Goal: Information Seeking & Learning: Find specific fact

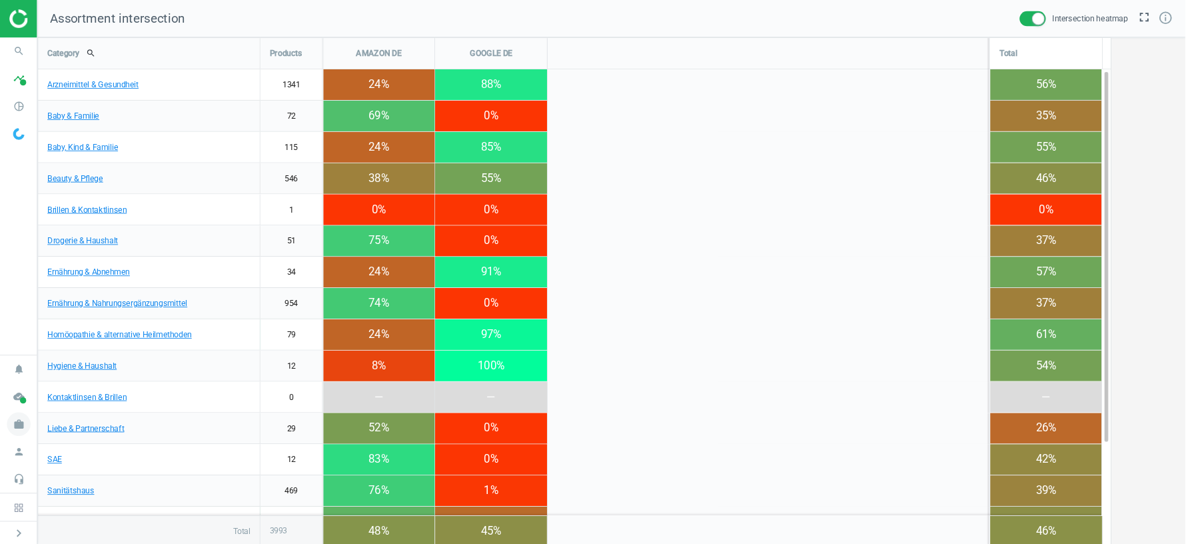
scroll to position [544, 1146]
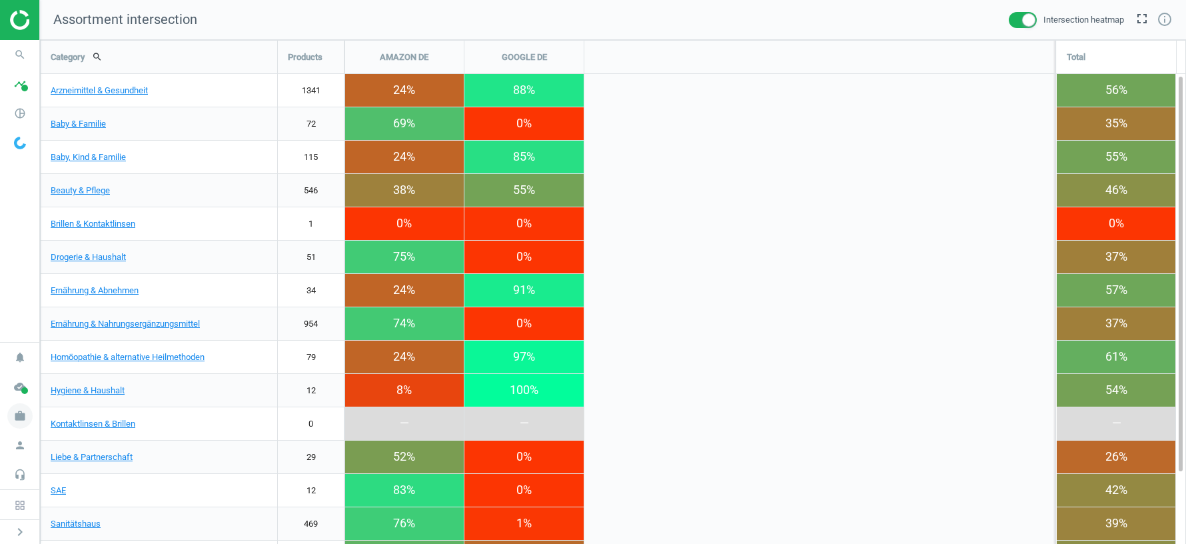
click at [23, 417] on icon "work" at bounding box center [19, 415] width 25 height 25
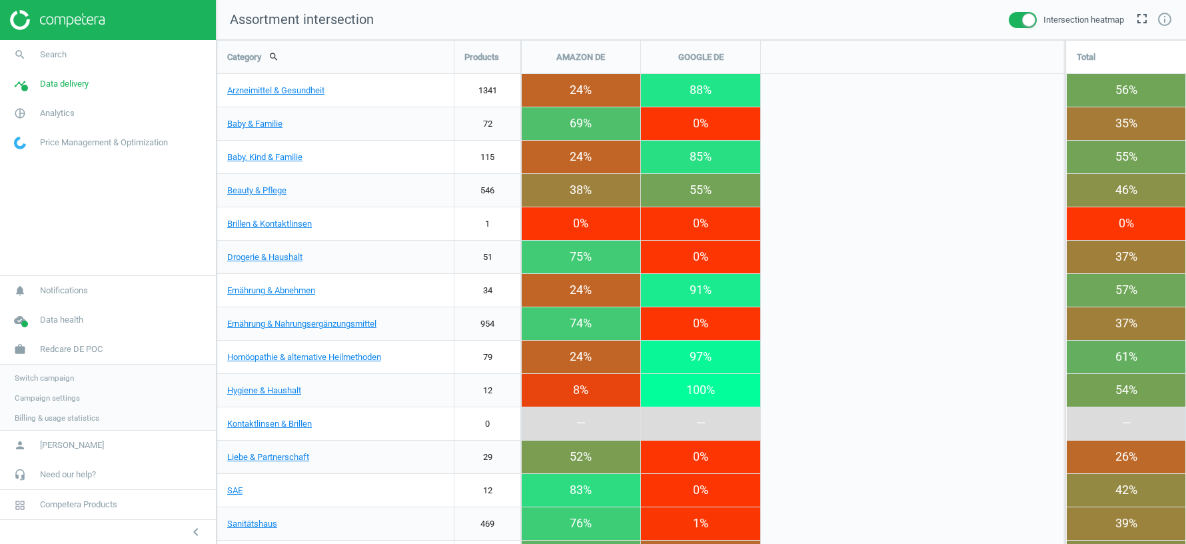
scroll to position [544, 969]
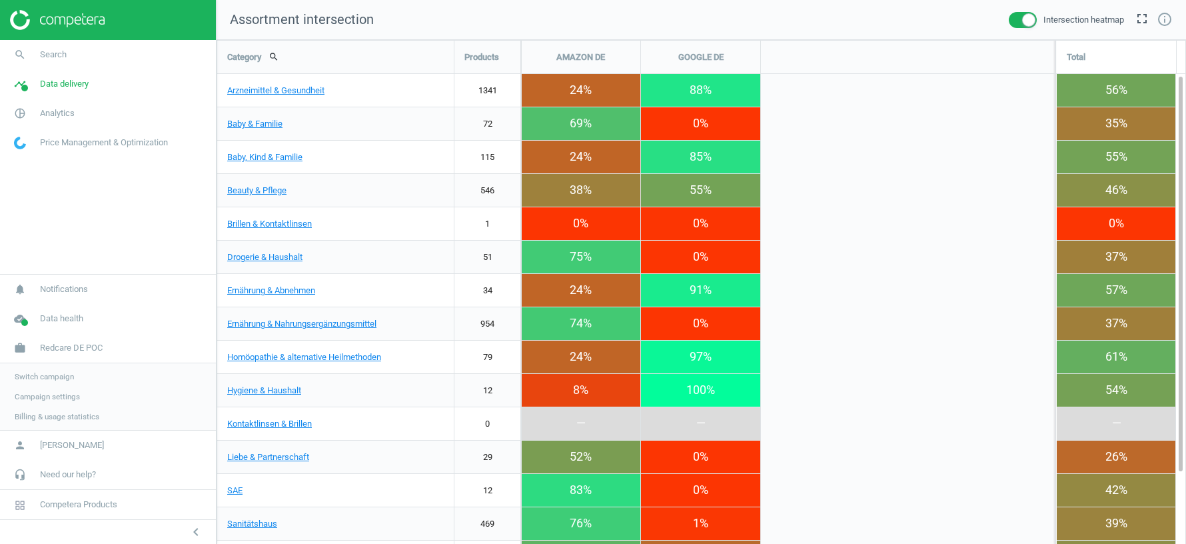
click at [39, 375] on span "Switch campaign" at bounding box center [44, 376] width 59 height 11
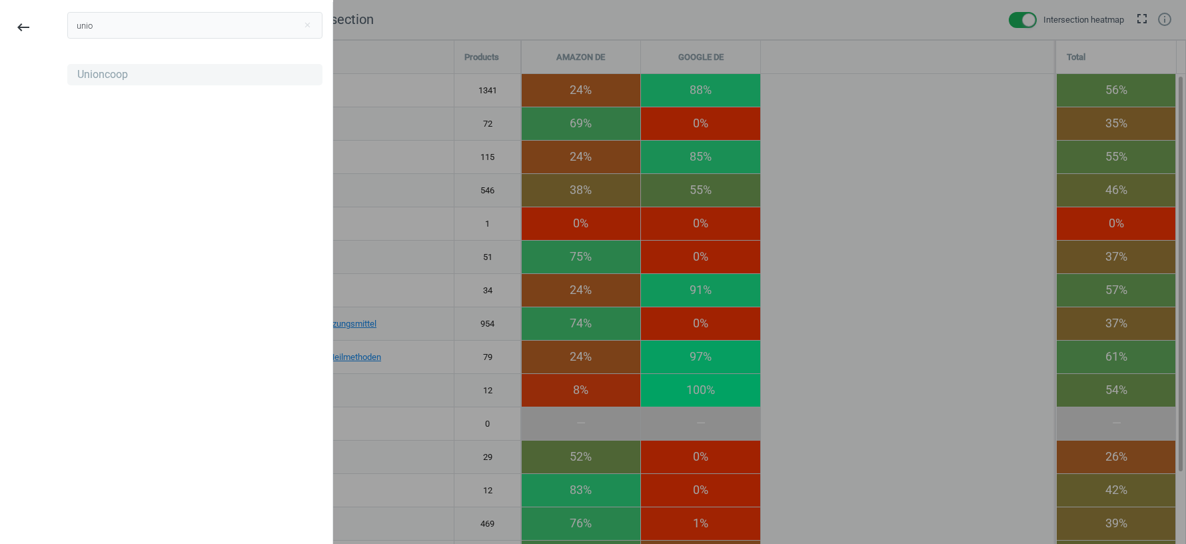
type input "unio"
click at [94, 71] on div "Unioncoop" at bounding box center [102, 74] width 51 height 15
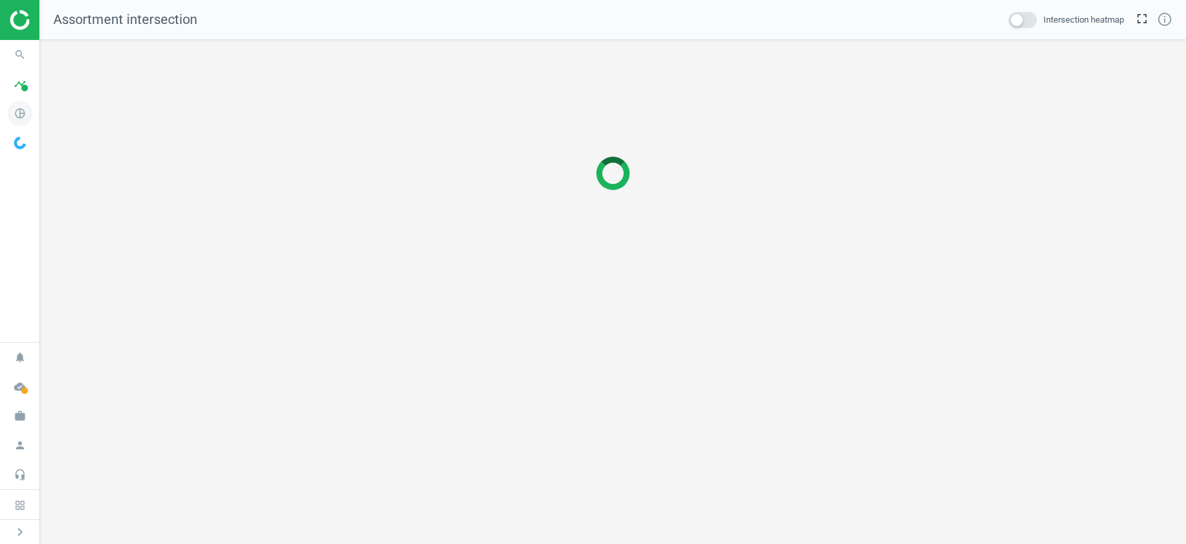
click at [17, 112] on icon "pie_chart_outlined" at bounding box center [19, 113] width 25 height 25
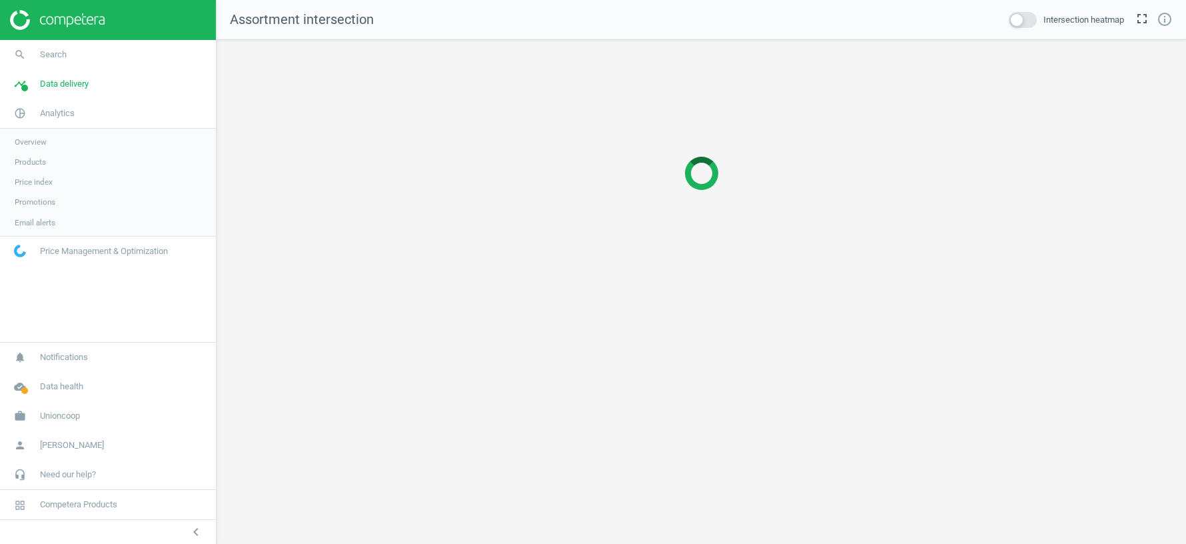
click at [39, 163] on span "Products" at bounding box center [30, 162] width 31 height 11
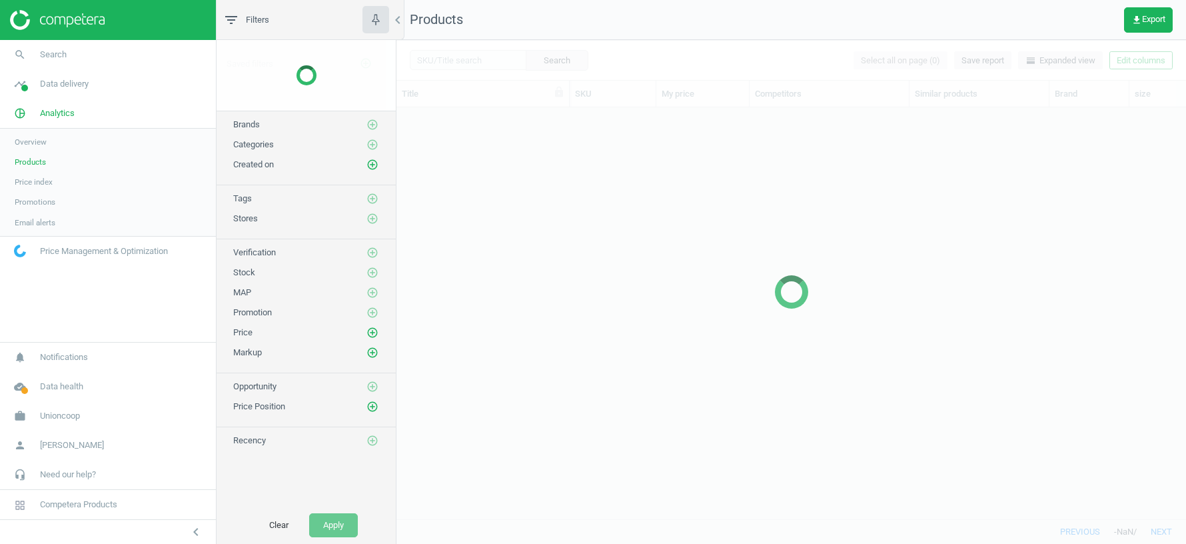
scroll to position [412, 789]
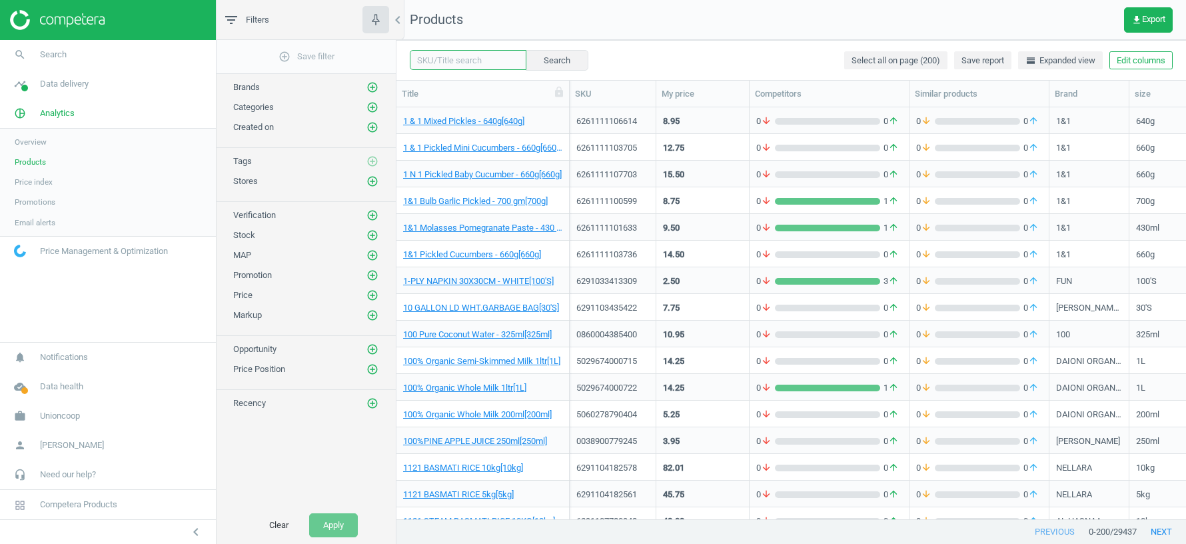
click at [440, 63] on input "text" at bounding box center [468, 60] width 117 height 20
paste input "12000066474"
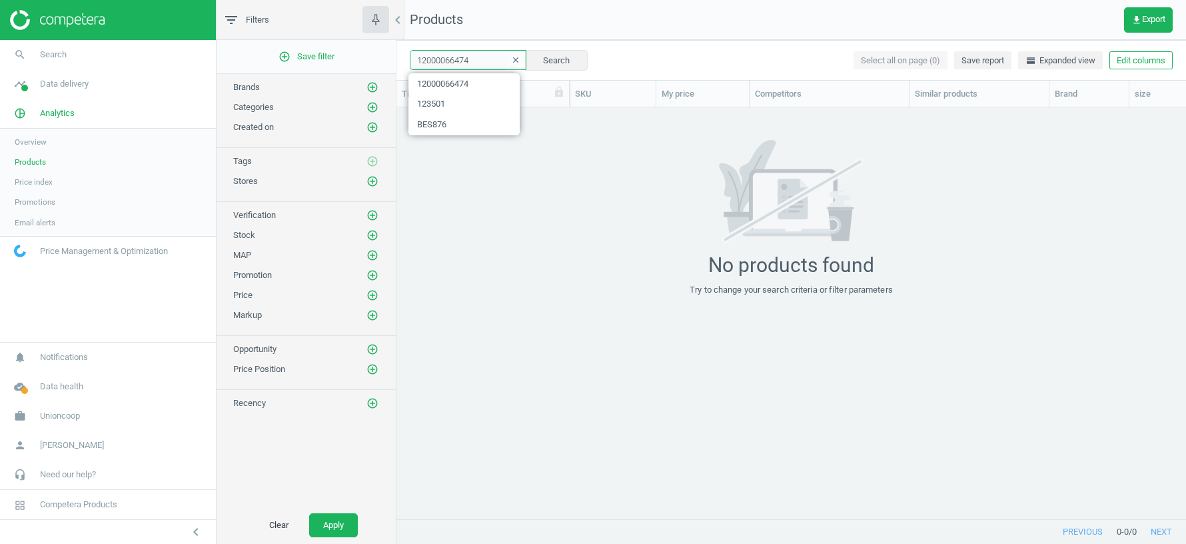
click at [445, 59] on input "12000066474" at bounding box center [468, 60] width 117 height 20
paste input "4005906005568"
click at [466, 59] on input "4005906005568" at bounding box center [468, 60] width 117 height 20
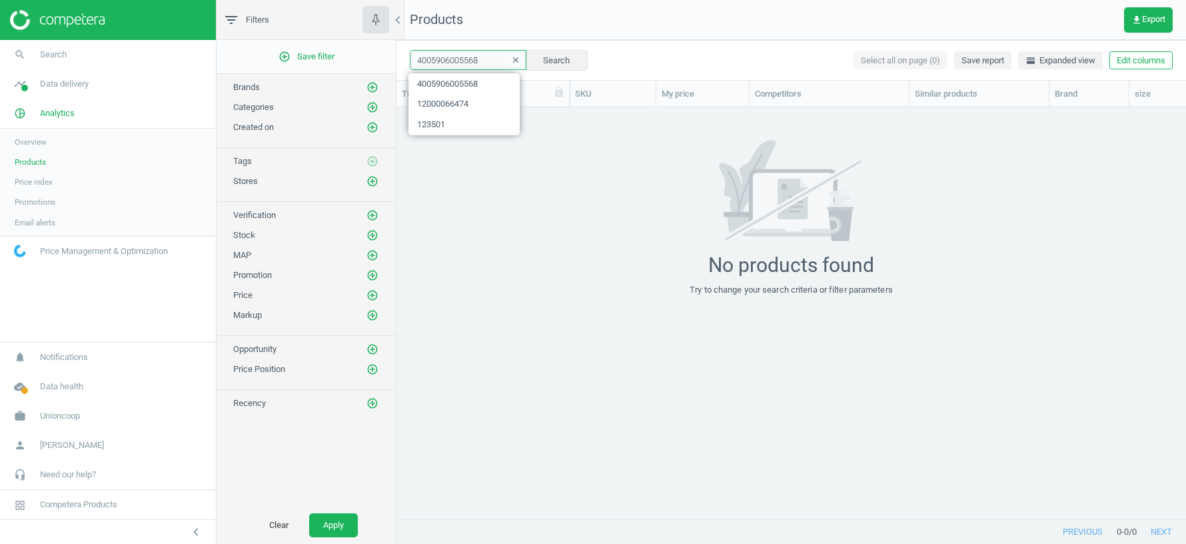
paste input "613008720711"
type input "613008720711"
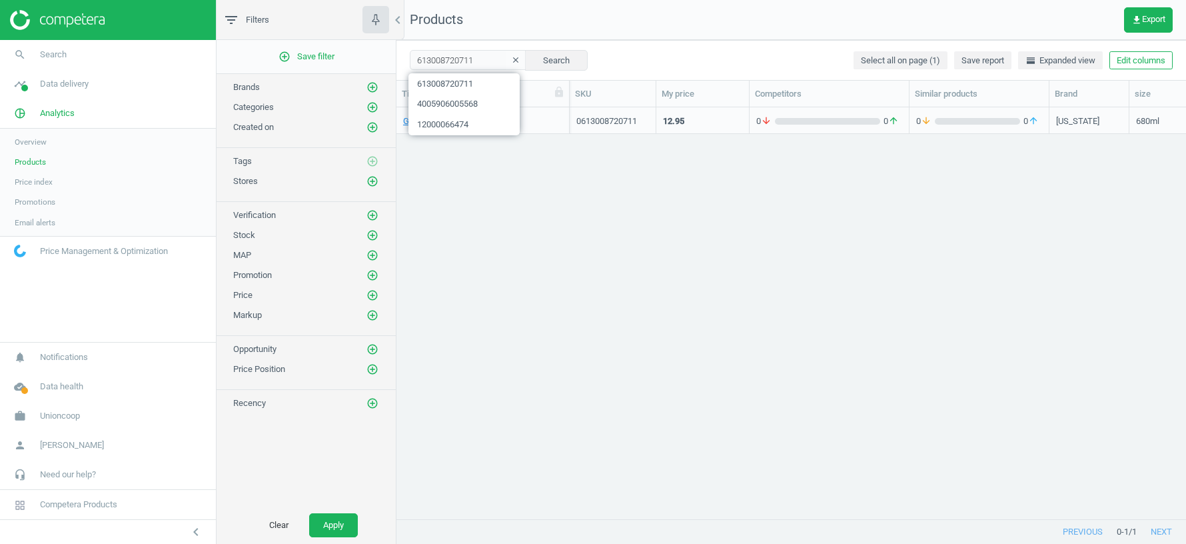
click at [805, 309] on div "GREEN TEA DIET[680ml] 0613008720711 12.95 0 arrow_downward 0 arrow_upward 0 arr…" at bounding box center [790, 313] width 789 height 412
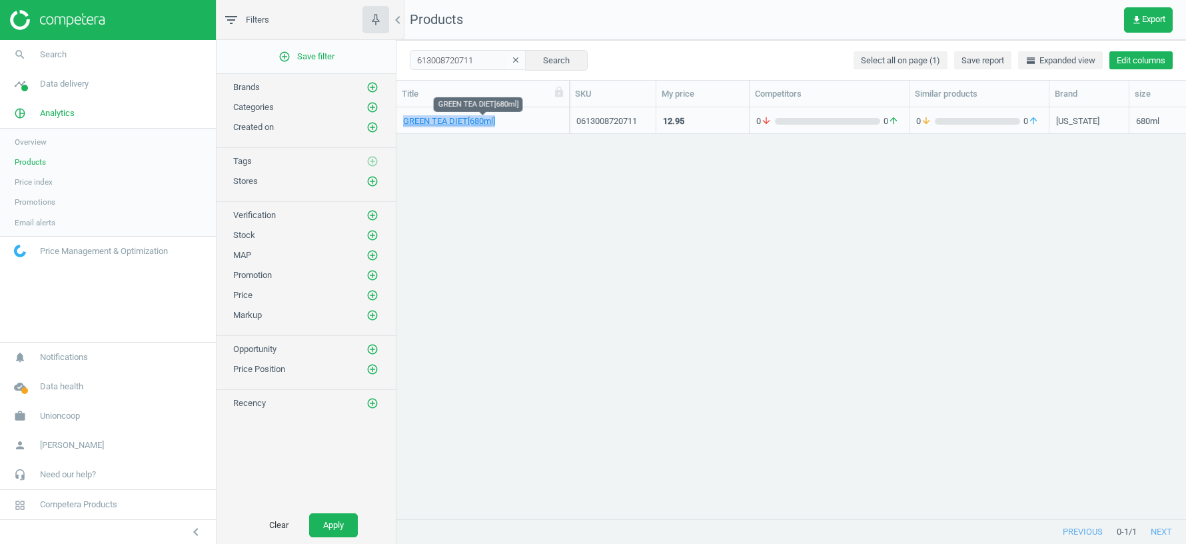
click at [1149, 64] on button "Edit columns" at bounding box center [1140, 60] width 63 height 19
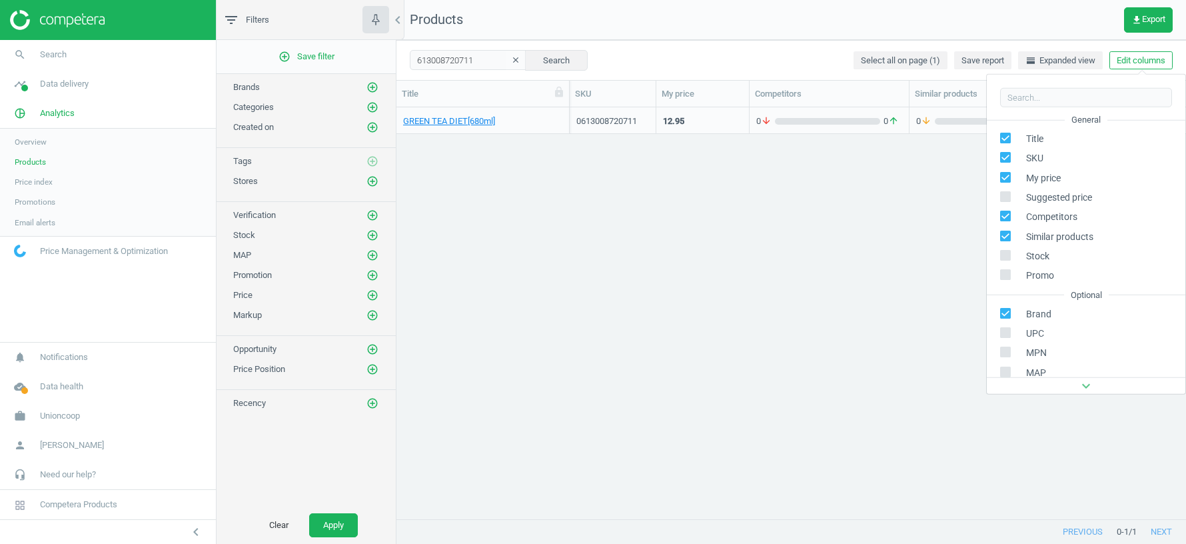
click at [923, 236] on div "GREEN TEA DIET[680ml] 0613008720711 12.95 0 arrow_downward 0 arrow_upward 0 arr…" at bounding box center [790, 313] width 789 height 412
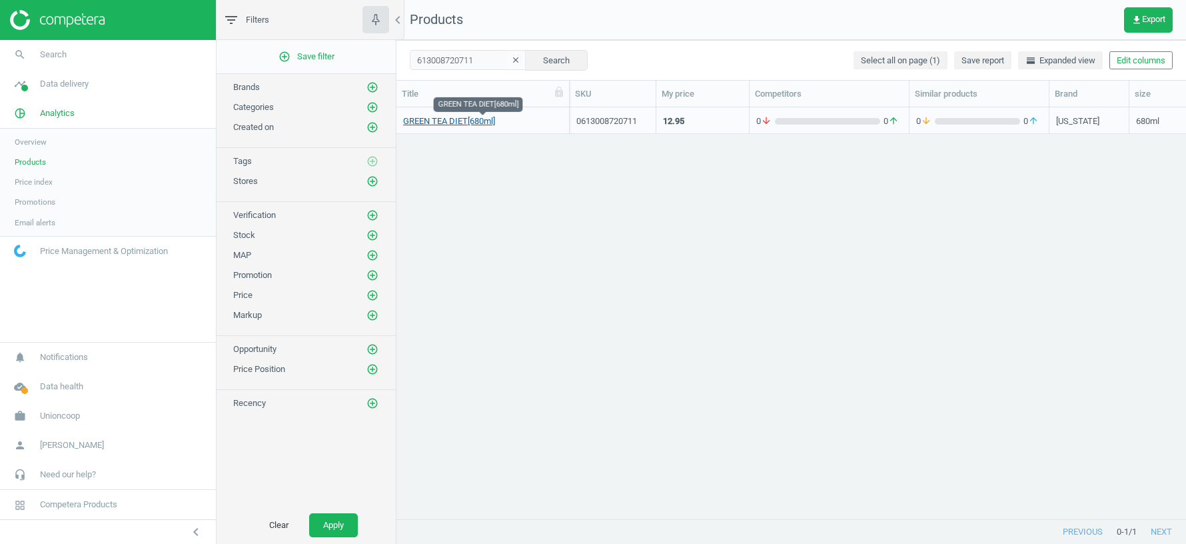
click at [450, 121] on link "GREEN TEA DIET[680ml]" at bounding box center [449, 121] width 92 height 12
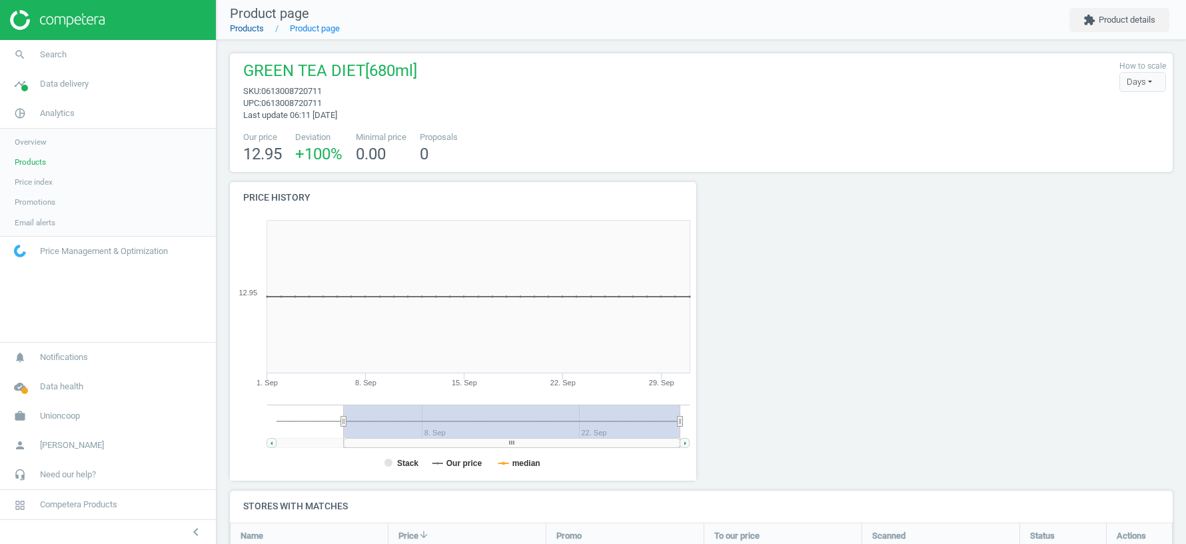
click at [248, 31] on link "Products" at bounding box center [247, 28] width 34 height 10
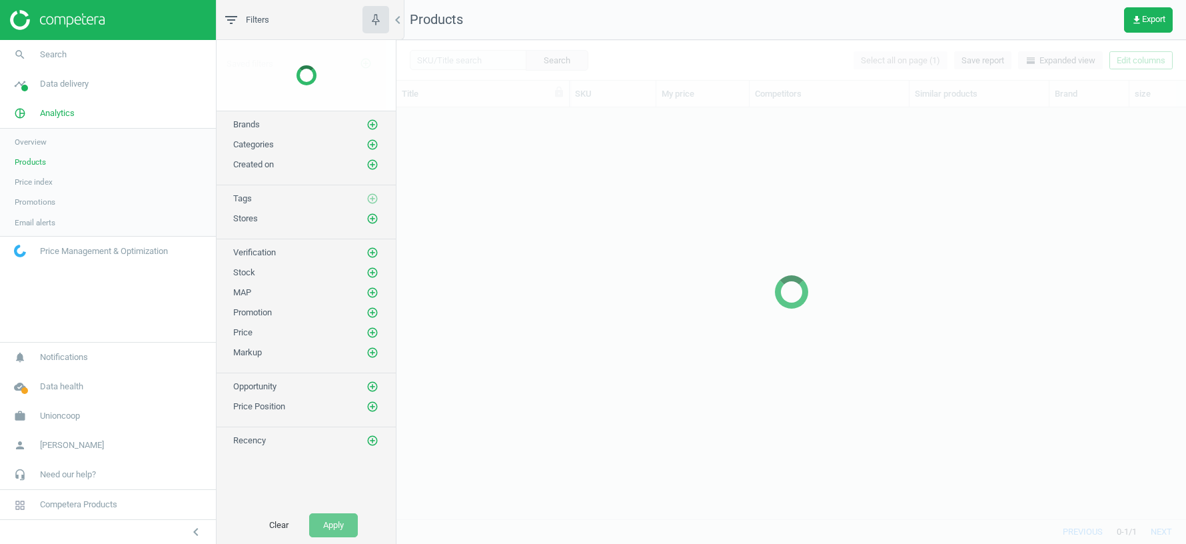
scroll to position [412, 789]
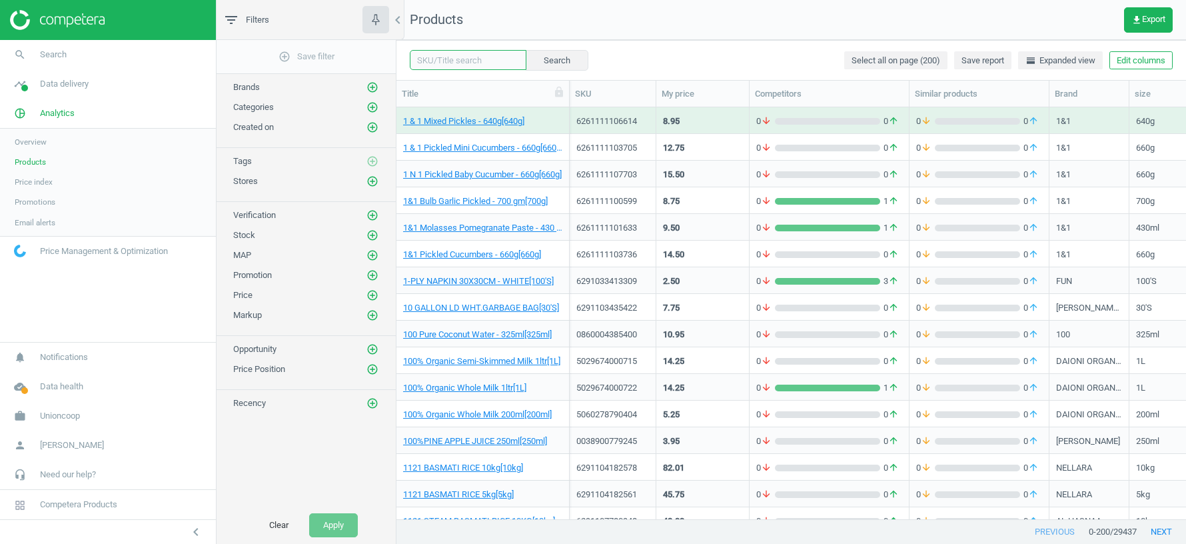
click at [436, 62] on input "text" at bounding box center [468, 60] width 117 height 20
paste input "8906102041328"
type input "8906102041328"
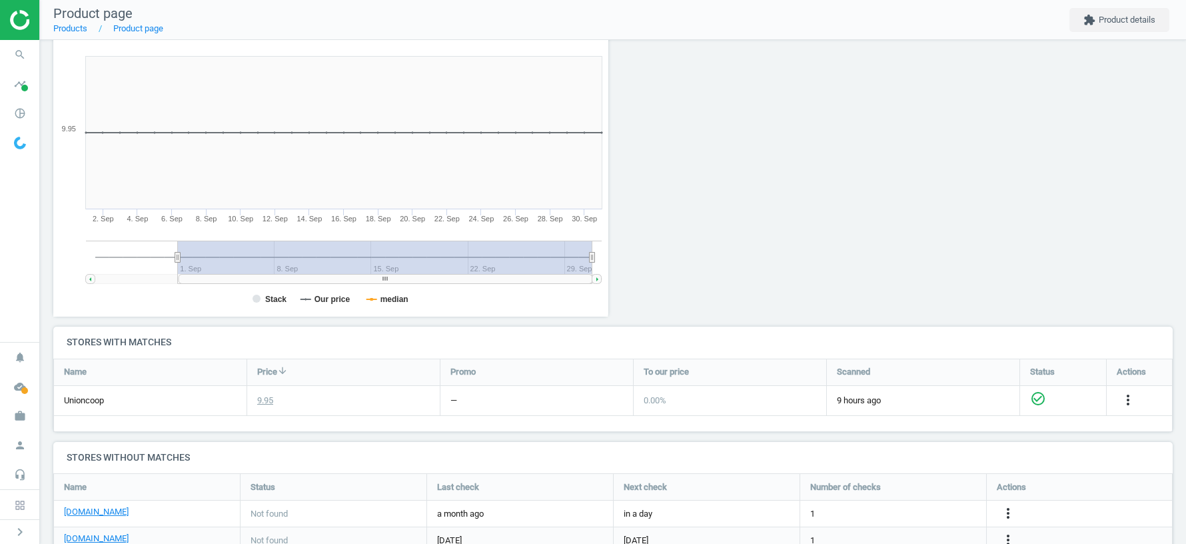
scroll to position [208, 0]
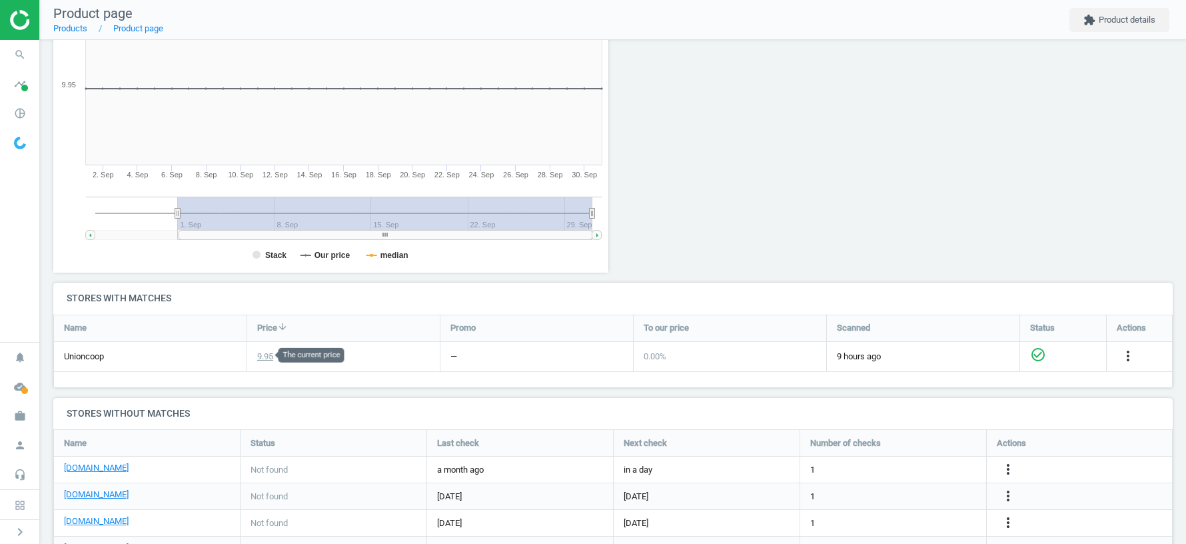
click at [262, 355] on div "9.95" at bounding box center [265, 356] width 16 height 12
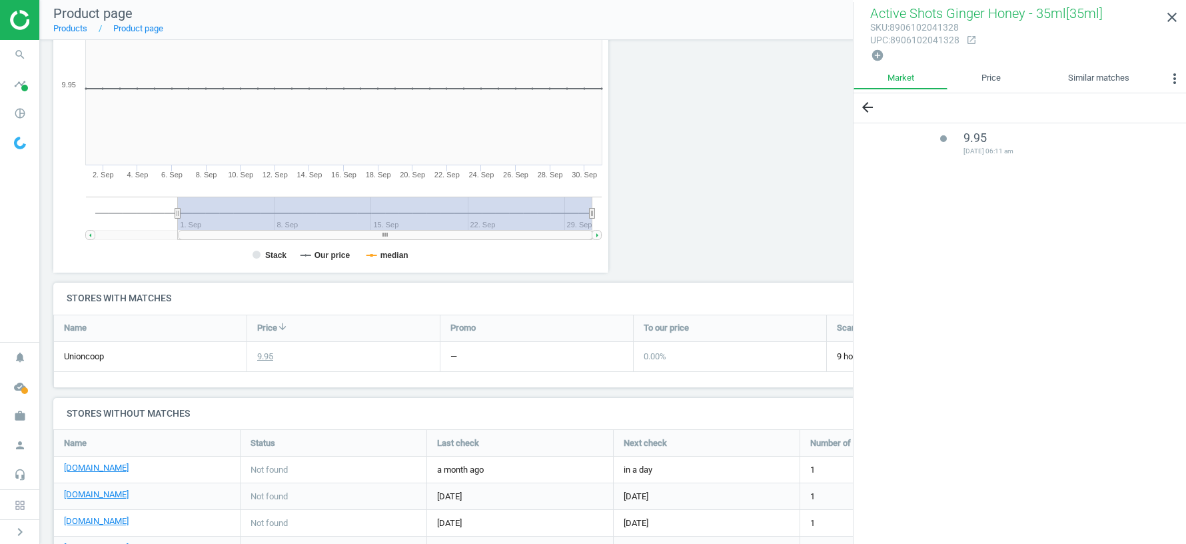
click at [977, 37] on icon "open_in_new" at bounding box center [971, 40] width 11 height 11
click at [1174, 16] on icon "close" at bounding box center [1172, 17] width 16 height 16
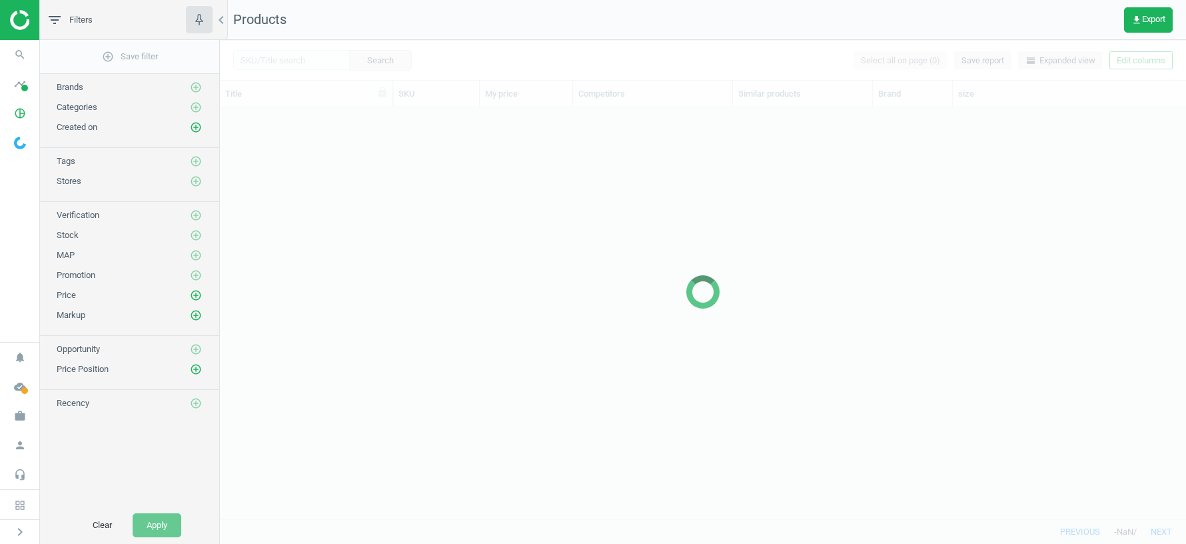
scroll to position [1, 1]
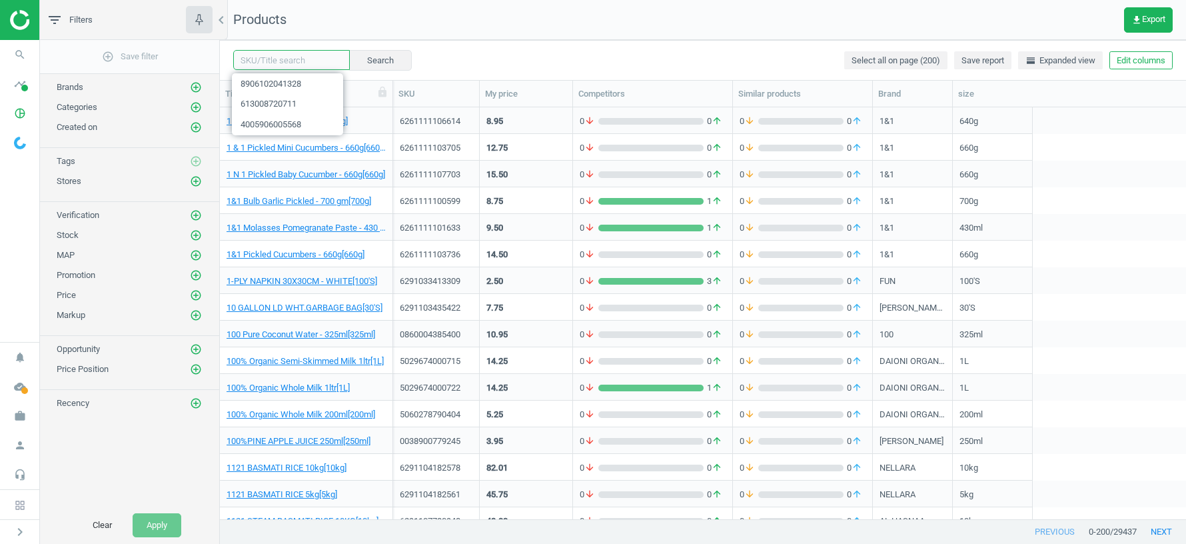
click at [290, 57] on input "text" at bounding box center [291, 60] width 117 height 20
paste input "6281026121427"
click at [270, 59] on input "6281026121427" at bounding box center [291, 60] width 117 height 20
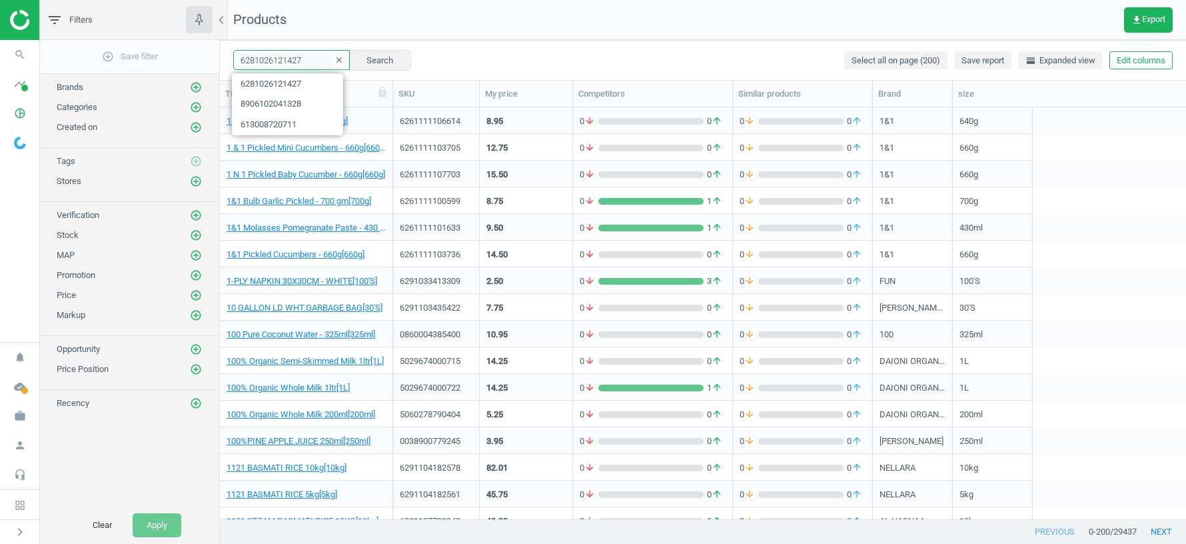
paste input "97001440155"
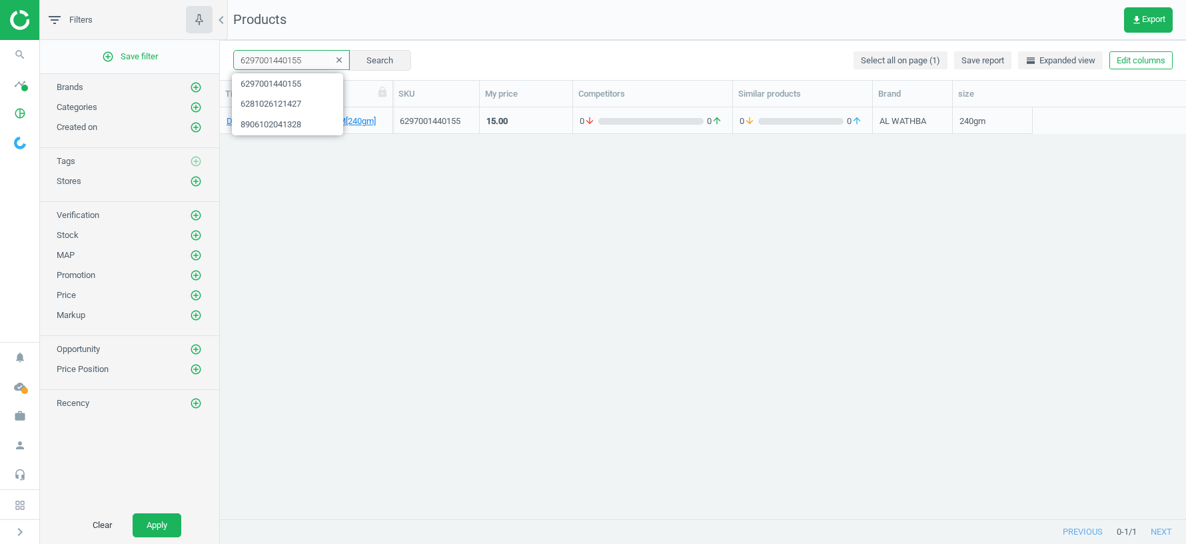
click at [278, 63] on input "6297001440155" at bounding box center [291, 60] width 117 height 20
paste input "133778"
click at [382, 61] on button "Search" at bounding box center [379, 60] width 63 height 20
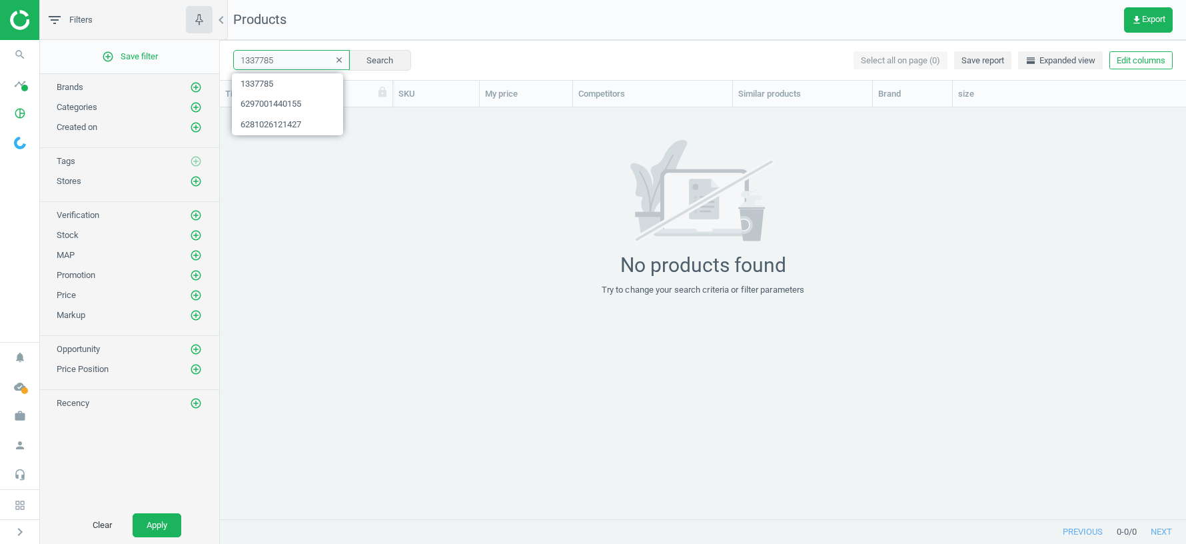
click at [275, 58] on input "1337785" at bounding box center [291, 60] width 117 height 20
paste input "075"
click at [385, 60] on button "Search" at bounding box center [379, 60] width 63 height 20
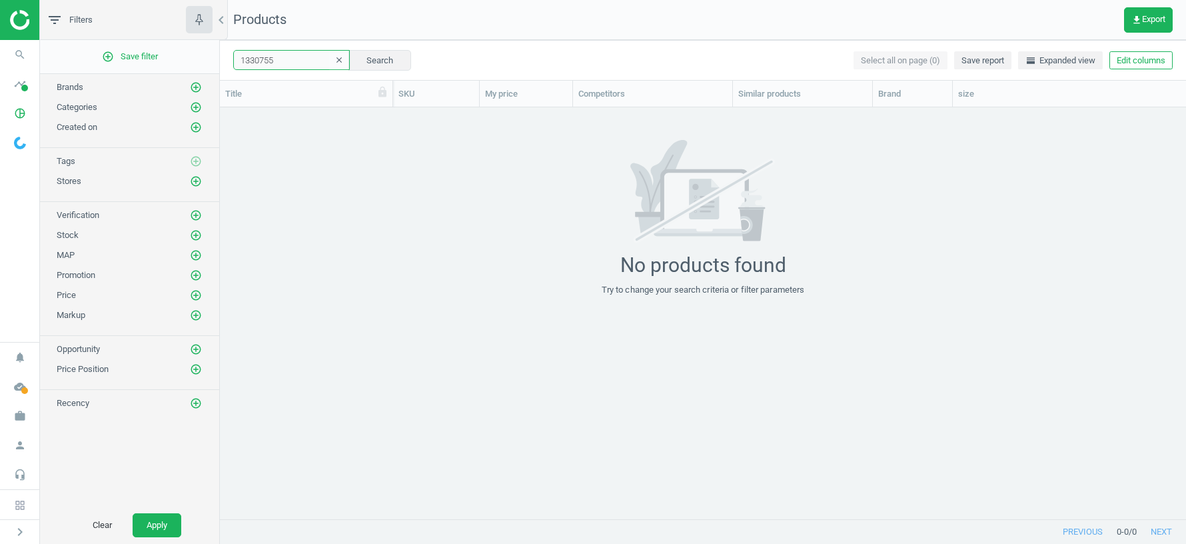
click at [266, 59] on input "1330755" at bounding box center [291, 60] width 117 height 20
paste input "6297000604619"
type input "6297000604619"
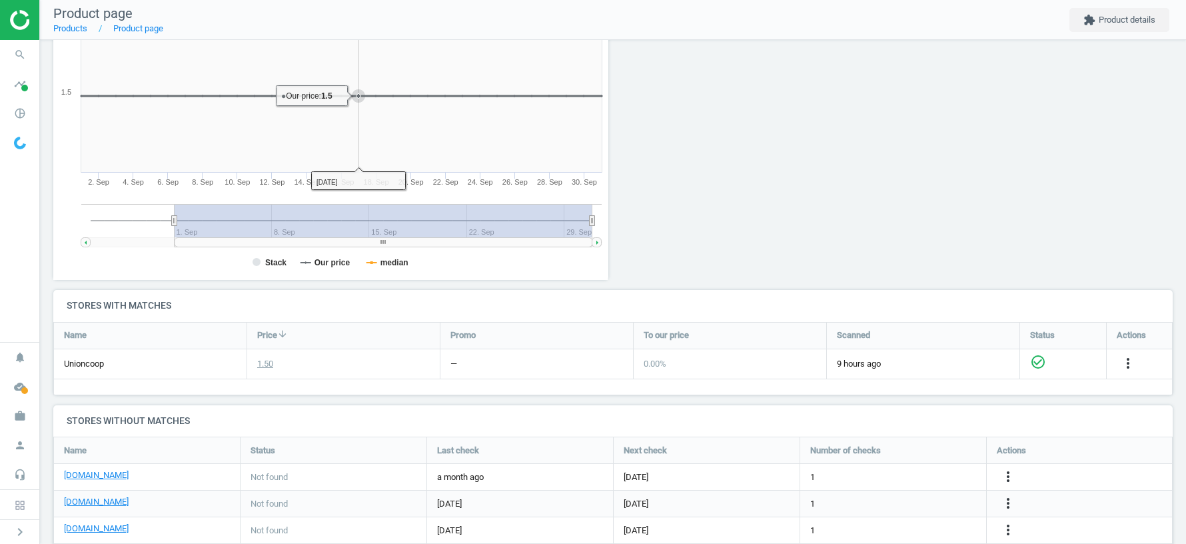
scroll to position [318, 0]
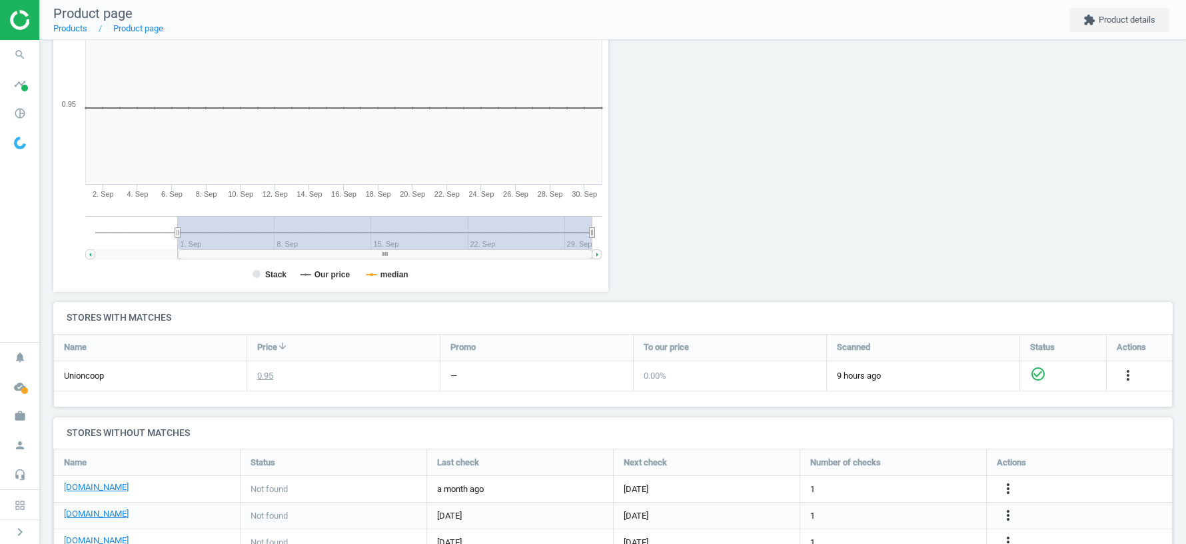
scroll to position [192, 0]
